Goal: Find specific page/section: Find specific page/section

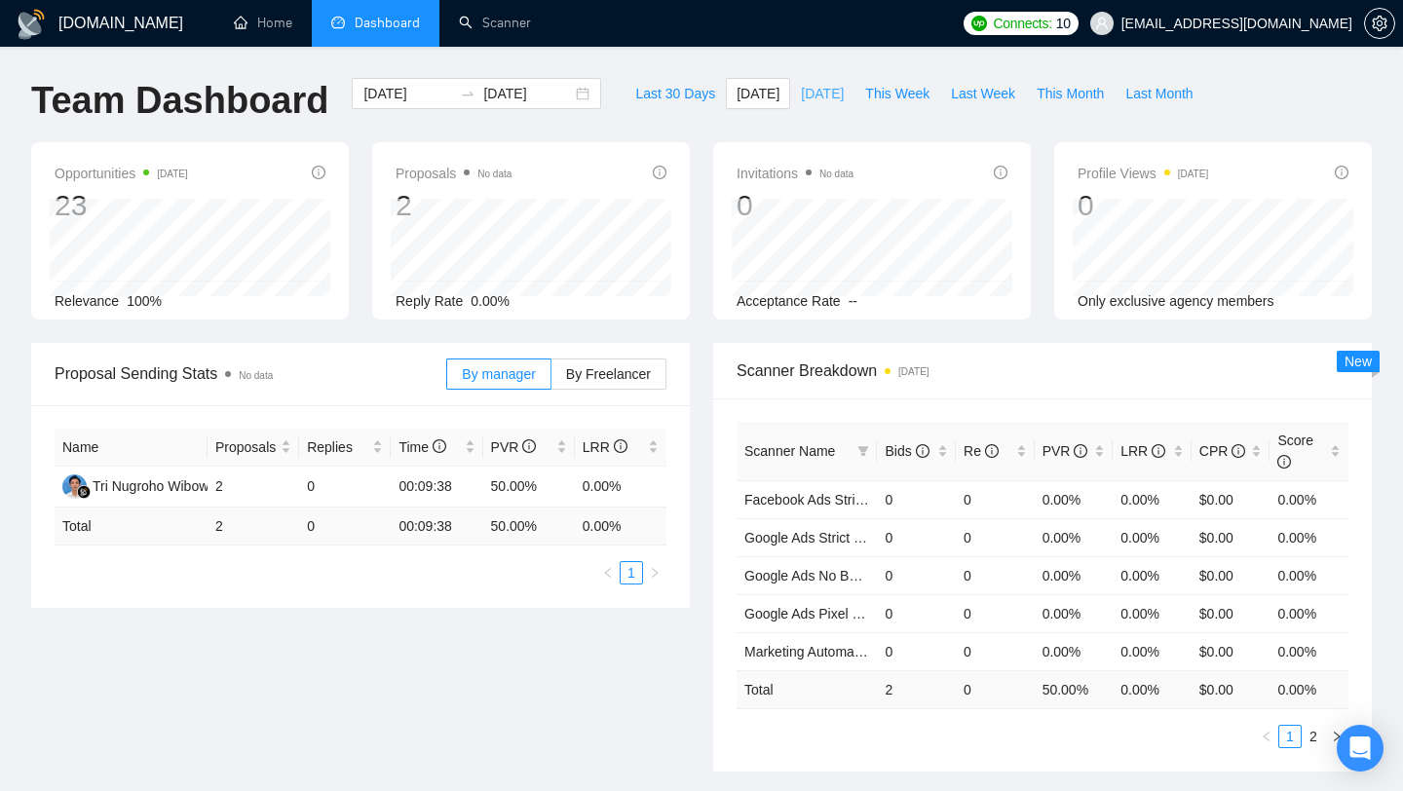
click at [806, 98] on span "[DATE]" at bounding box center [822, 93] width 43 height 21
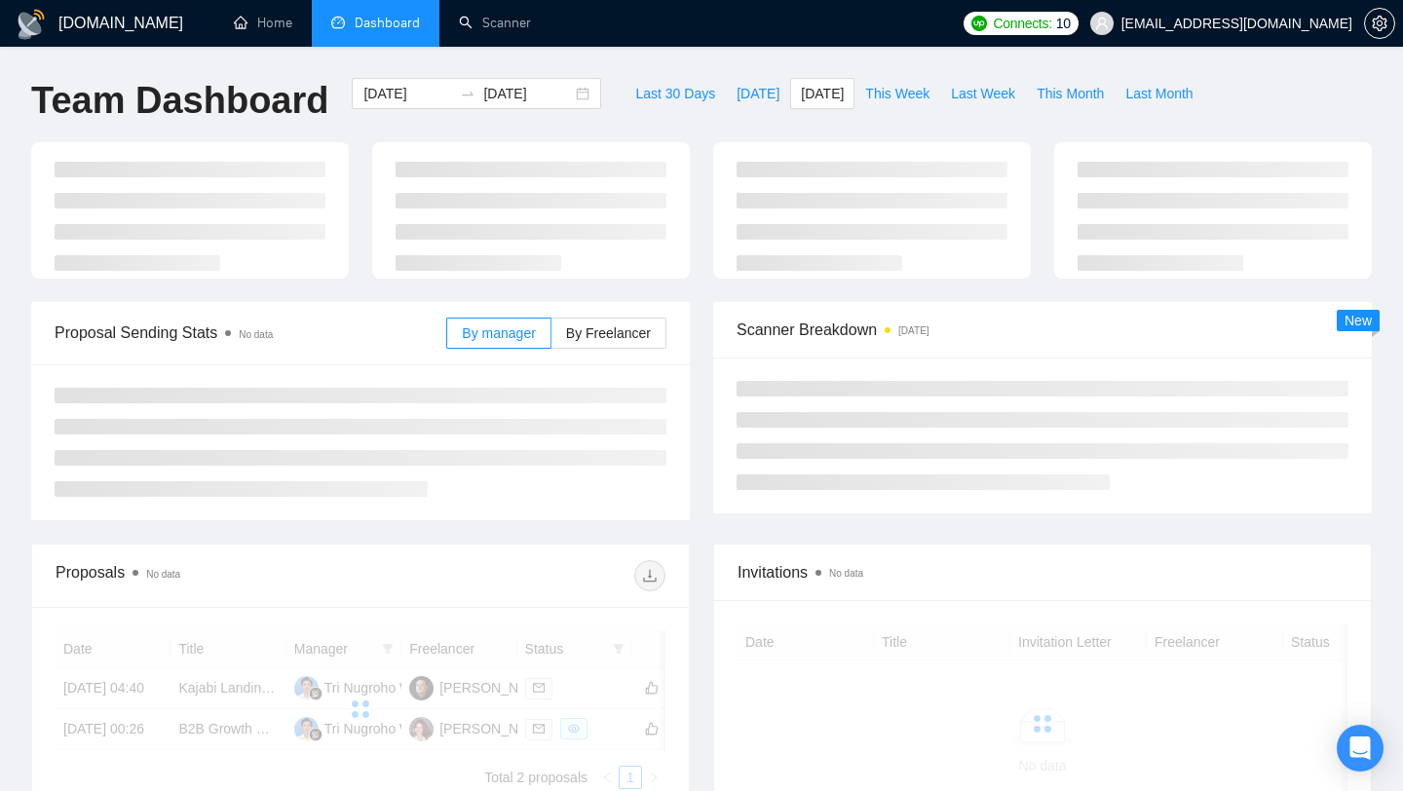
type input "2025-08-15"
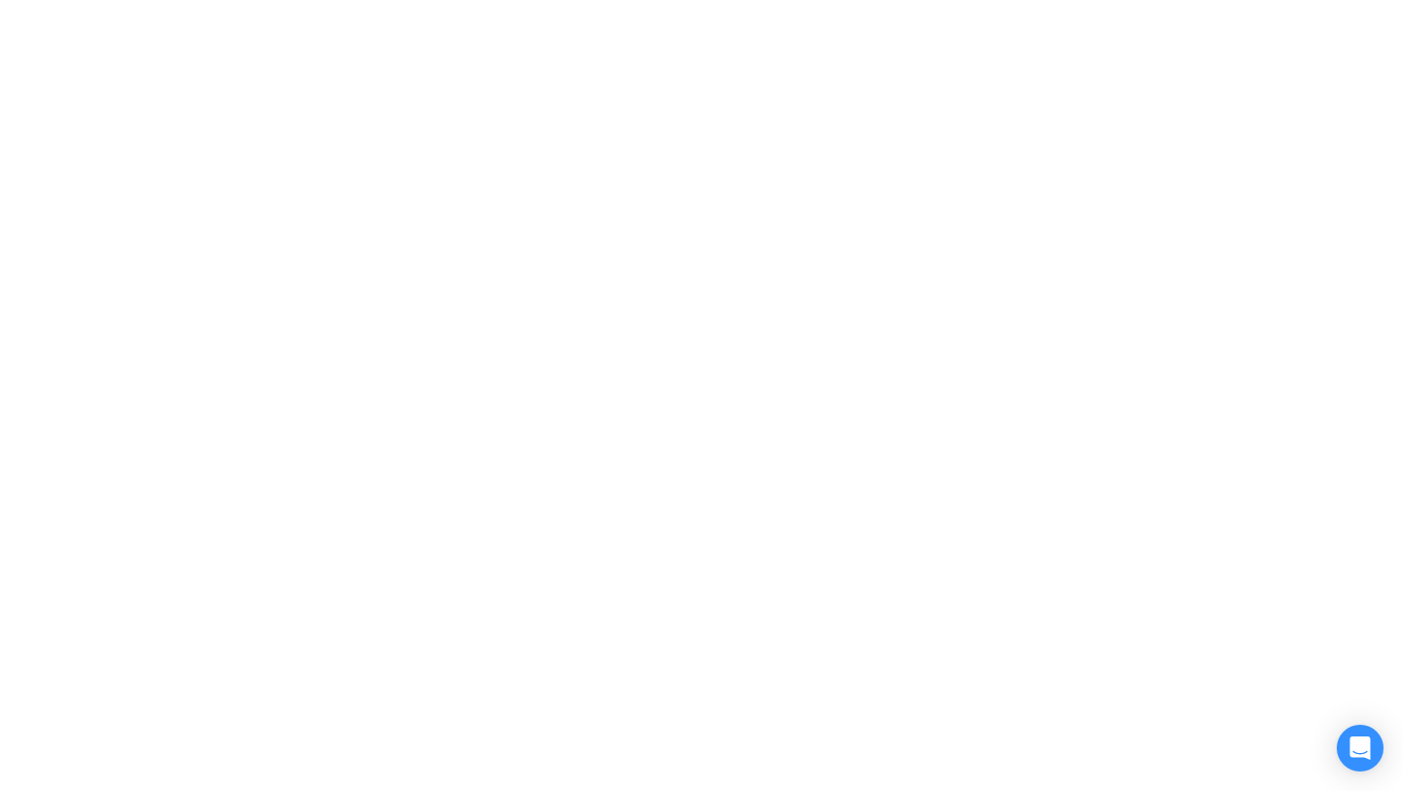
click at [730, 95] on div at bounding box center [701, 395] width 1403 height 791
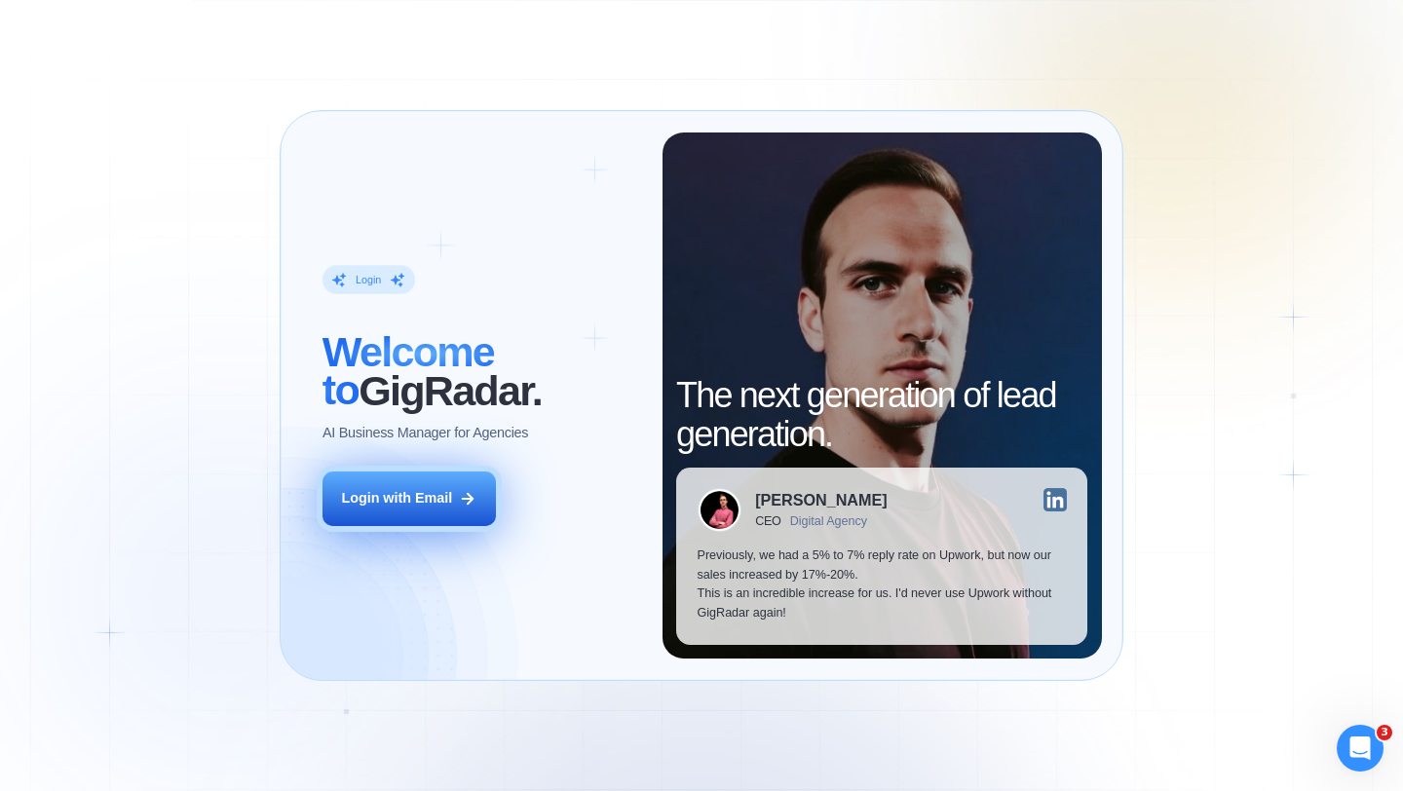
click at [388, 509] on button "Login with Email" at bounding box center [409, 499] width 173 height 55
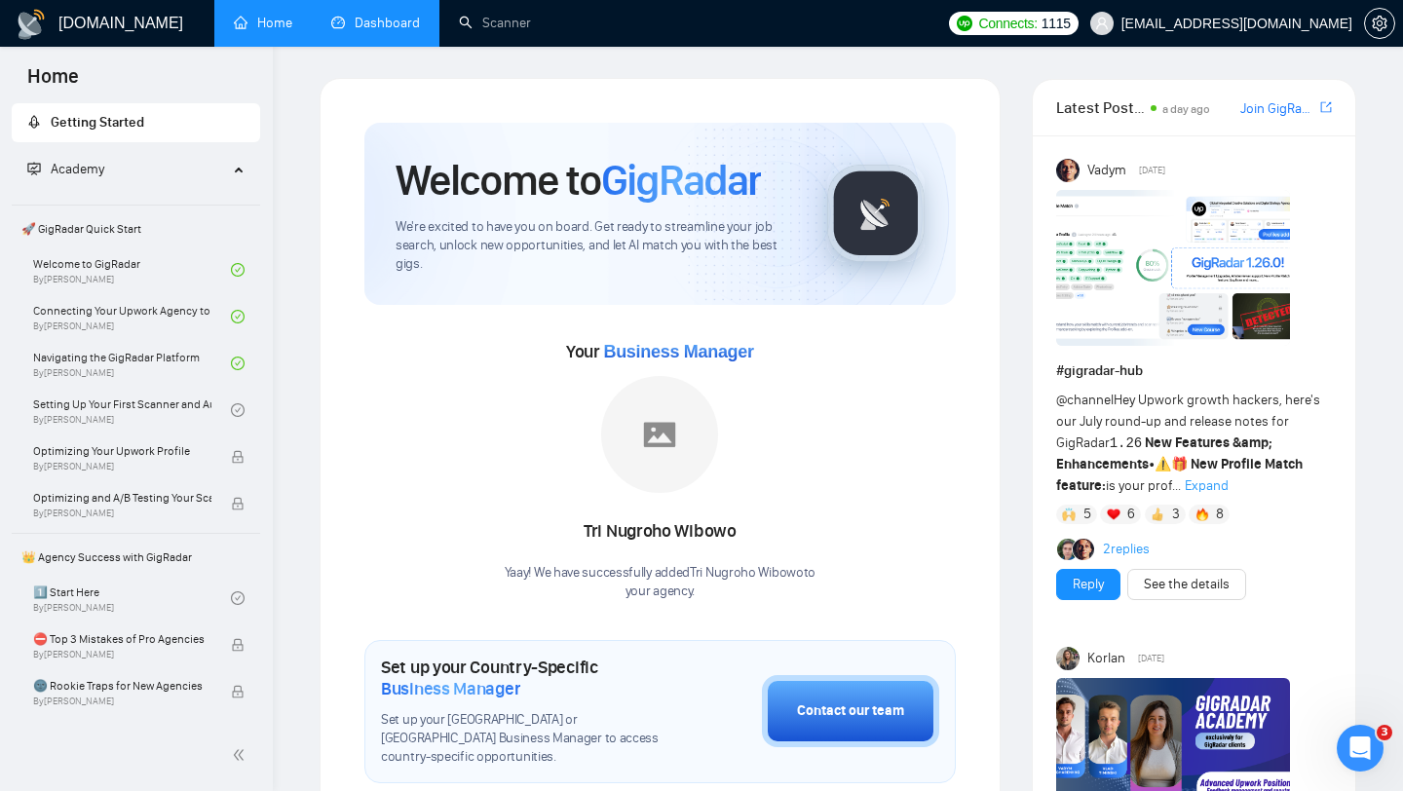
click at [363, 26] on link "Dashboard" at bounding box center [375, 23] width 89 height 17
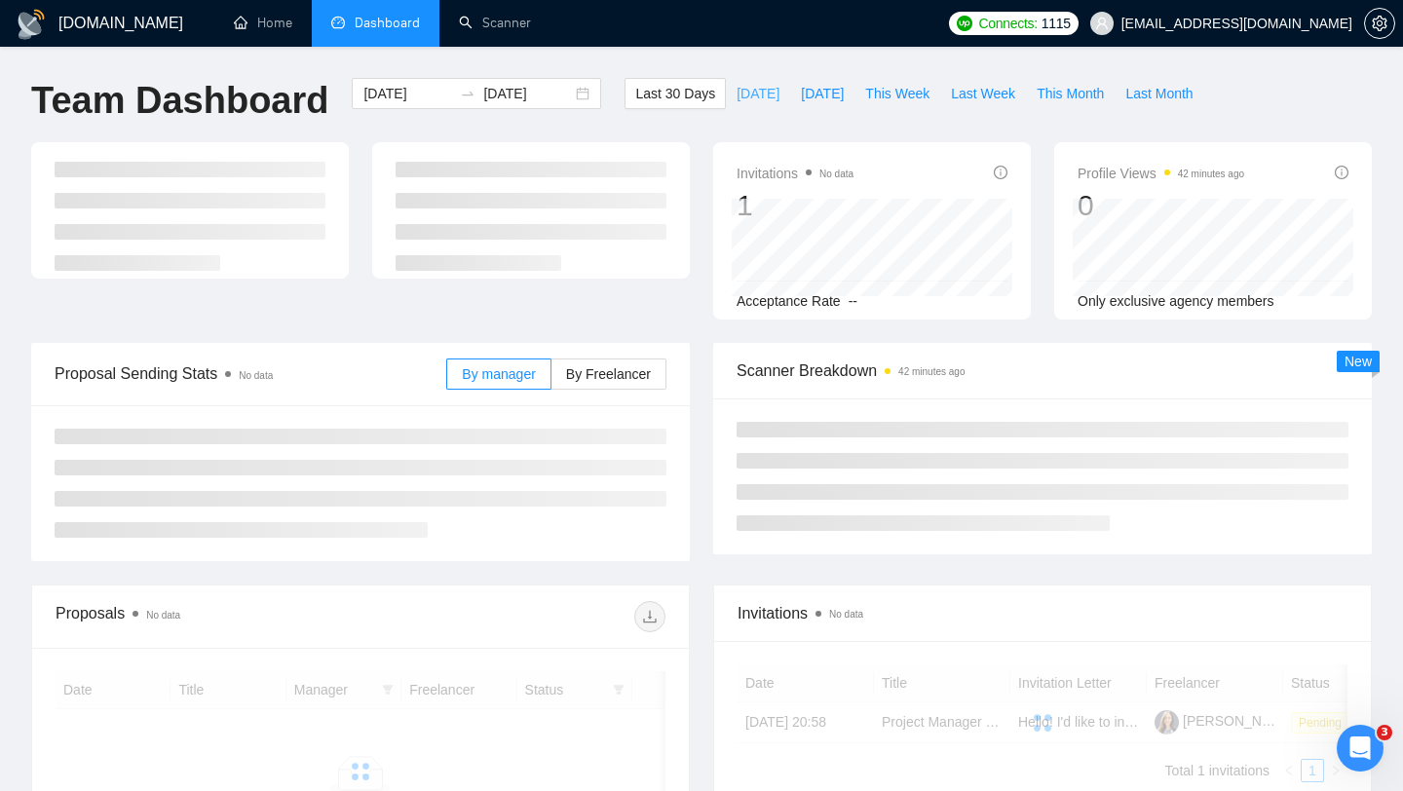
click at [740, 93] on span "[DATE]" at bounding box center [758, 93] width 43 height 21
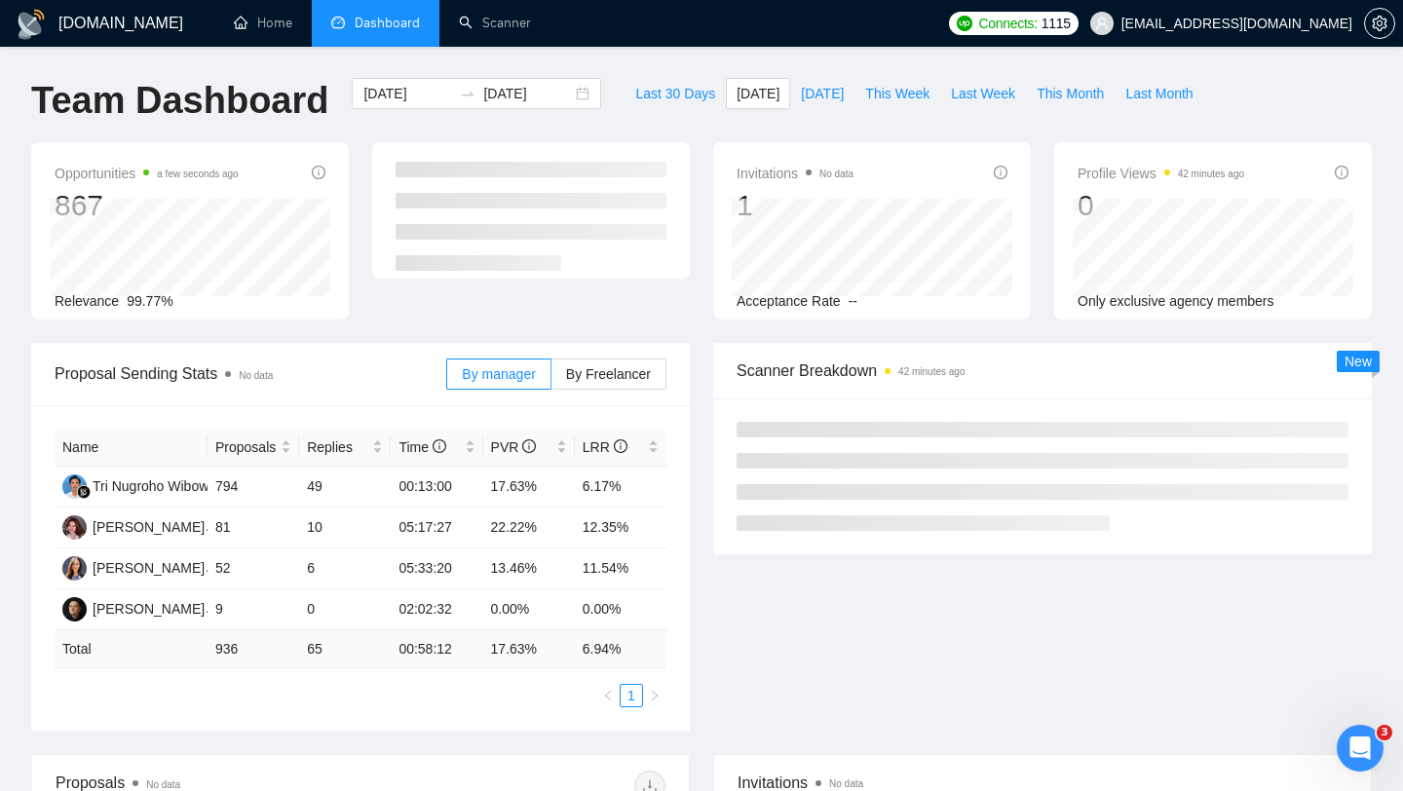
type input "[DATE]"
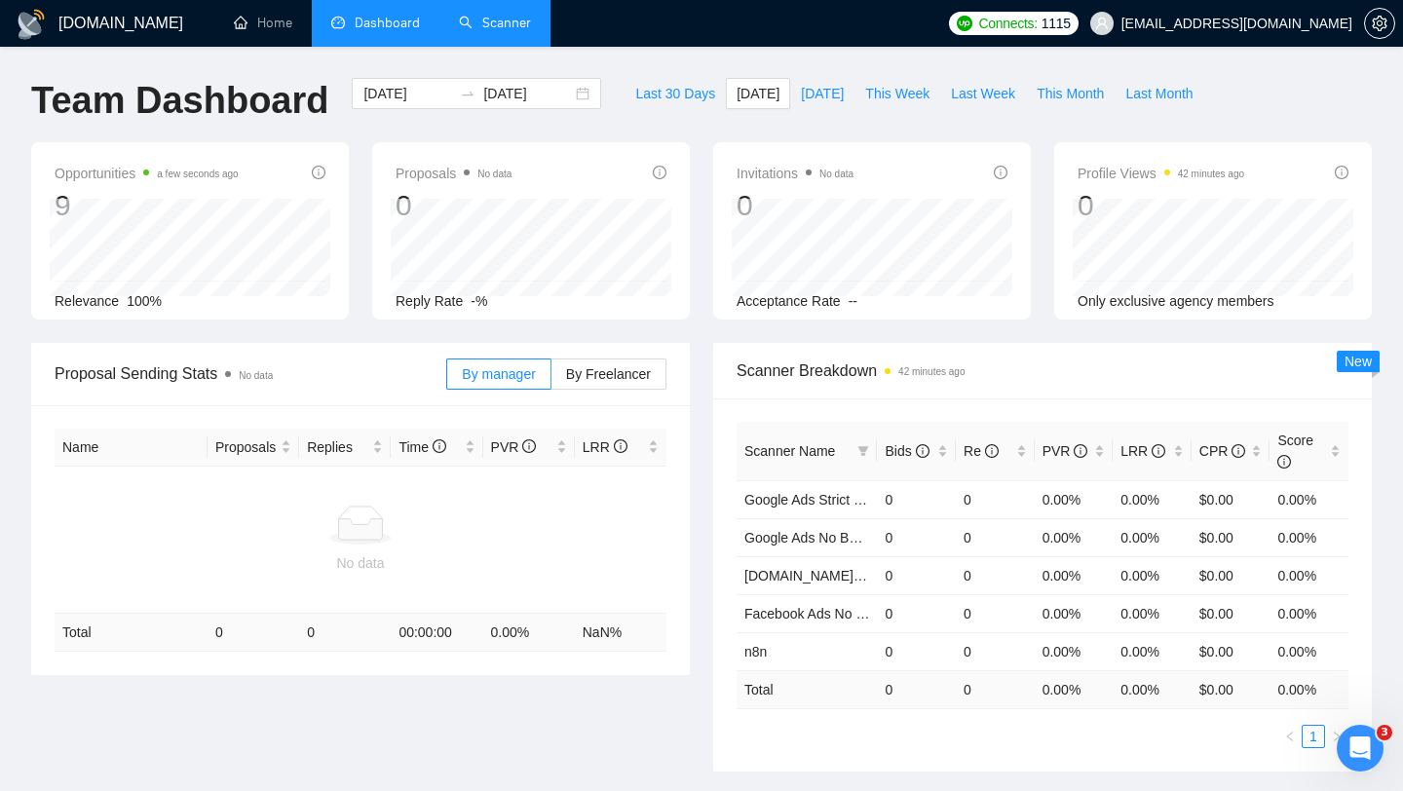
click at [495, 25] on link "Scanner" at bounding box center [495, 23] width 72 height 17
